Goal: Information Seeking & Learning: Learn about a topic

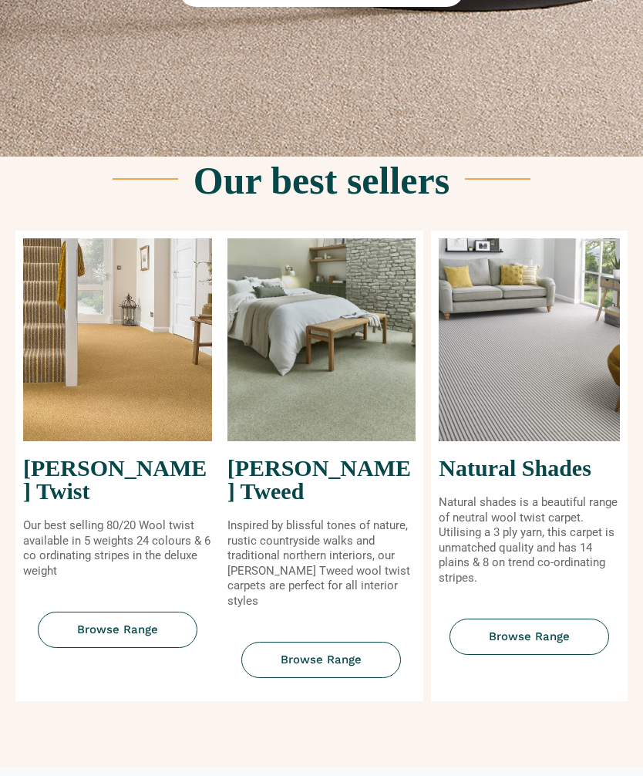
scroll to position [453, 0]
click at [568, 543] on p "Natural shades is a beautiful range of neutral wool twist carpet. Utilising a 3…" at bounding box center [529, 540] width 181 height 90
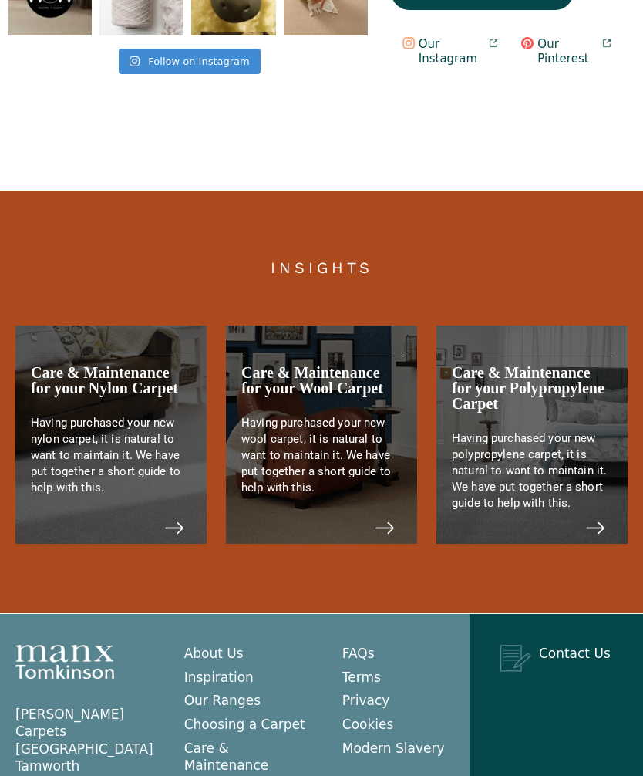
scroll to position [2998, 0]
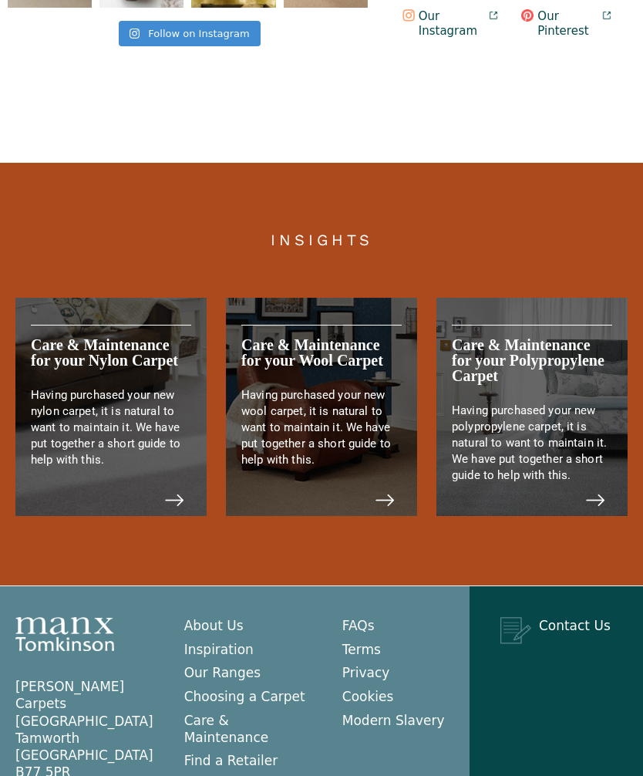
click at [210, 642] on link "Inspiration" at bounding box center [218, 649] width 69 height 15
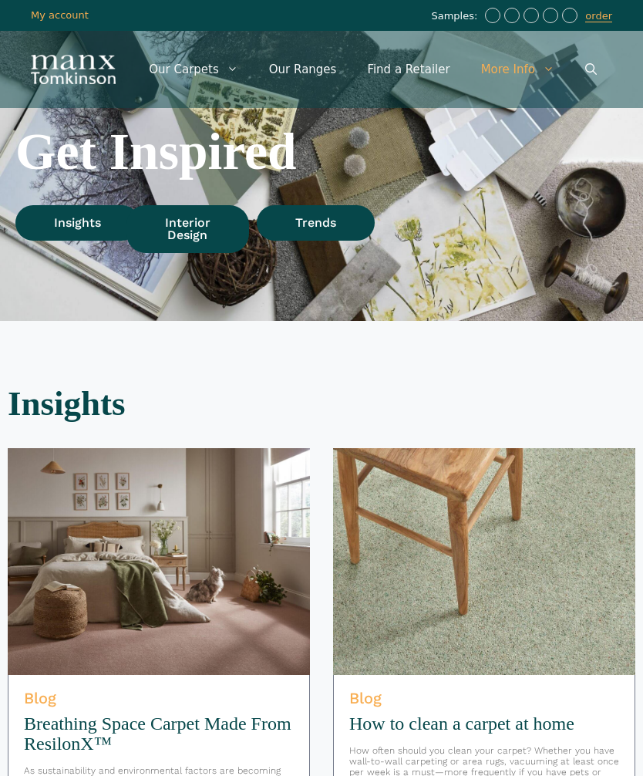
click at [186, 230] on span "Interior Design" at bounding box center [187, 229] width 45 height 25
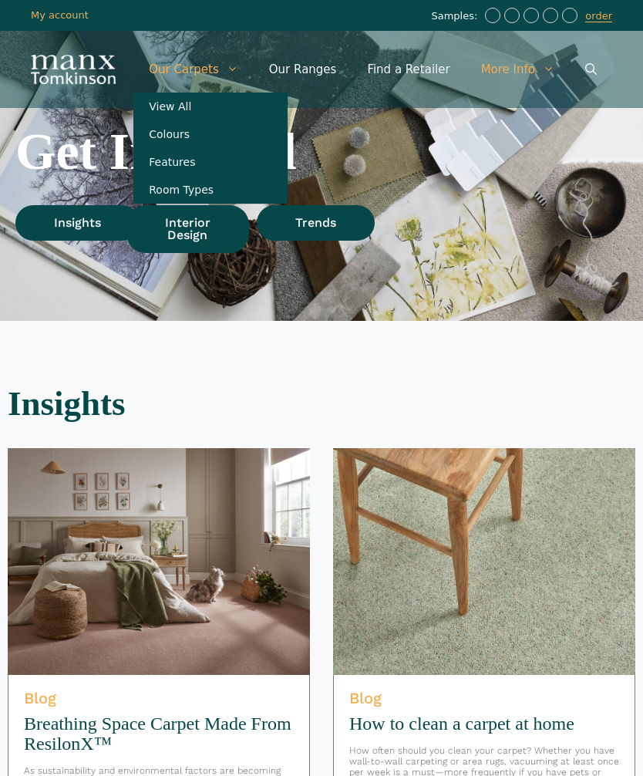
click at [234, 140] on link "Colours" at bounding box center [210, 134] width 154 height 28
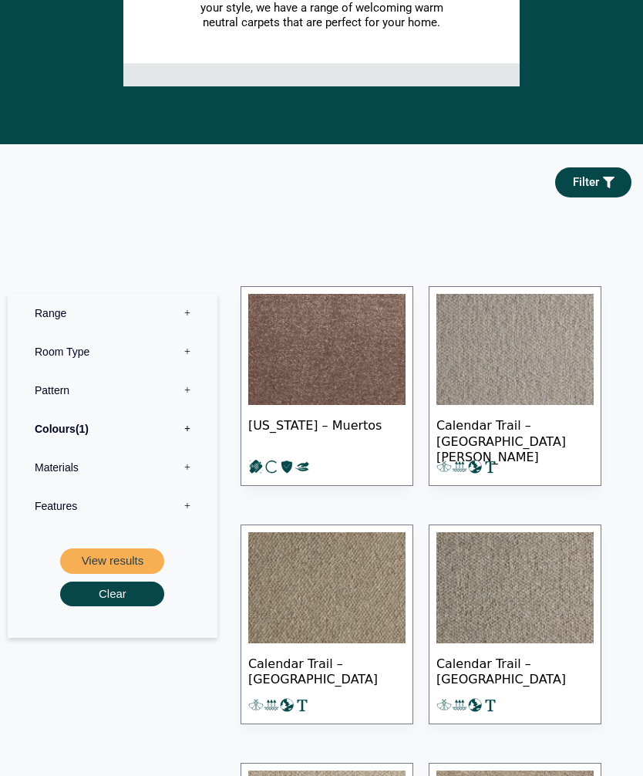
scroll to position [574, 0]
click at [186, 466] on label "Materials 0" at bounding box center [112, 467] width 187 height 39
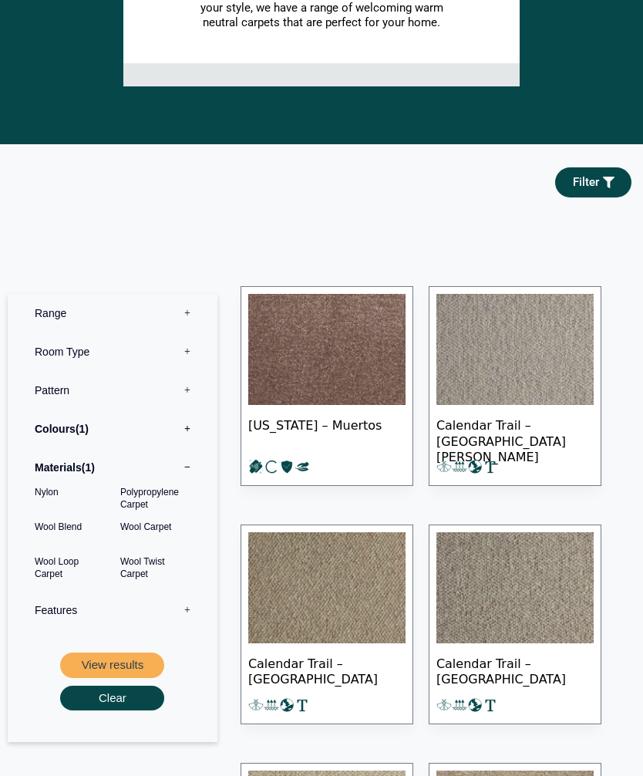
click at [115, 661] on button "View results" at bounding box center [112, 664] width 104 height 25
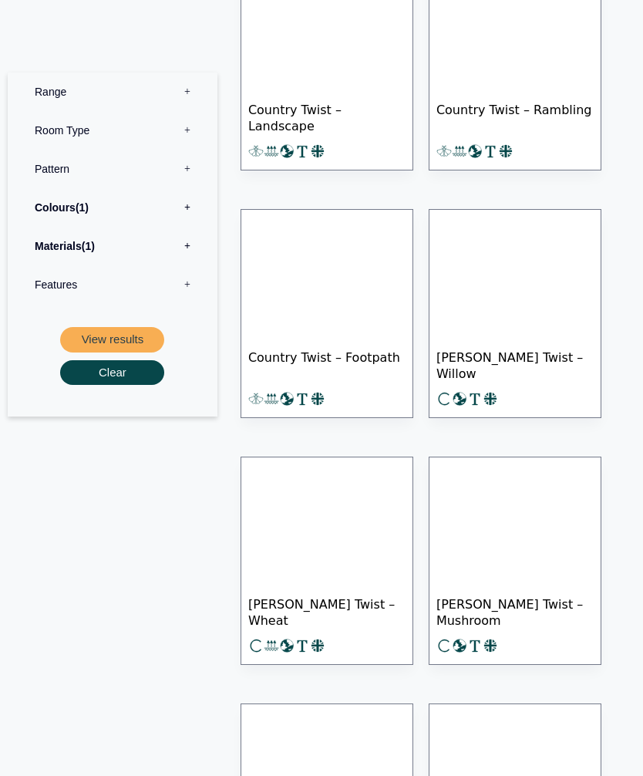
scroll to position [770, 0]
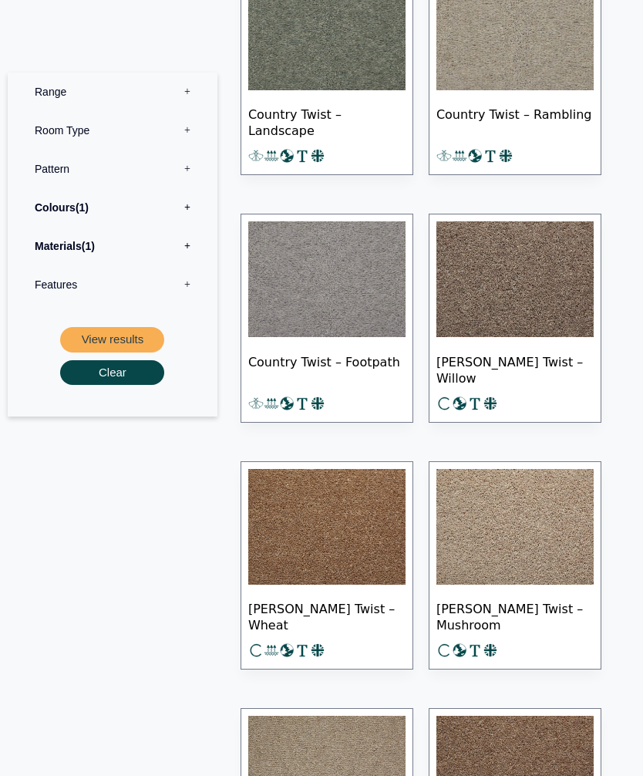
click at [484, 625] on span "[PERSON_NAME] Twist – Mushroom" at bounding box center [514, 615] width 157 height 54
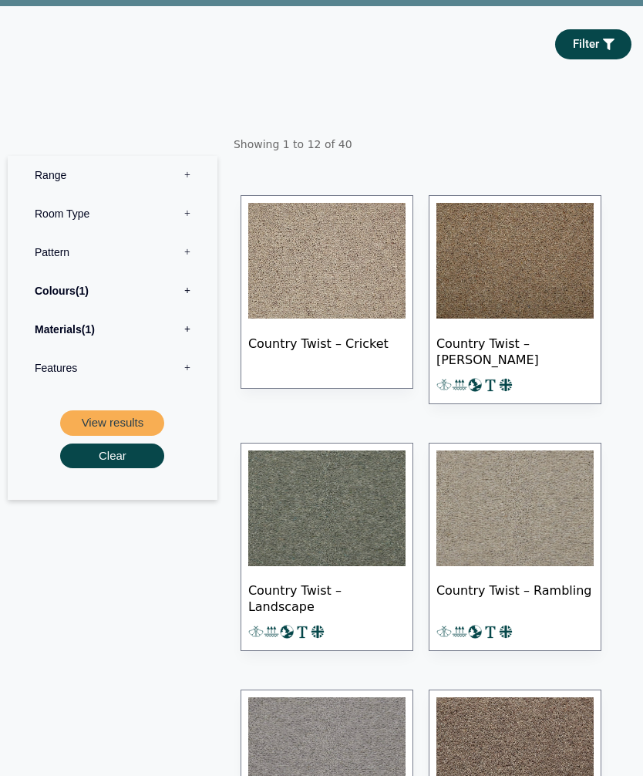
scroll to position [295, 0]
click at [553, 604] on span "Country Twist – Rambling" at bounding box center [514, 597] width 157 height 54
